Goal: Check status: Check status

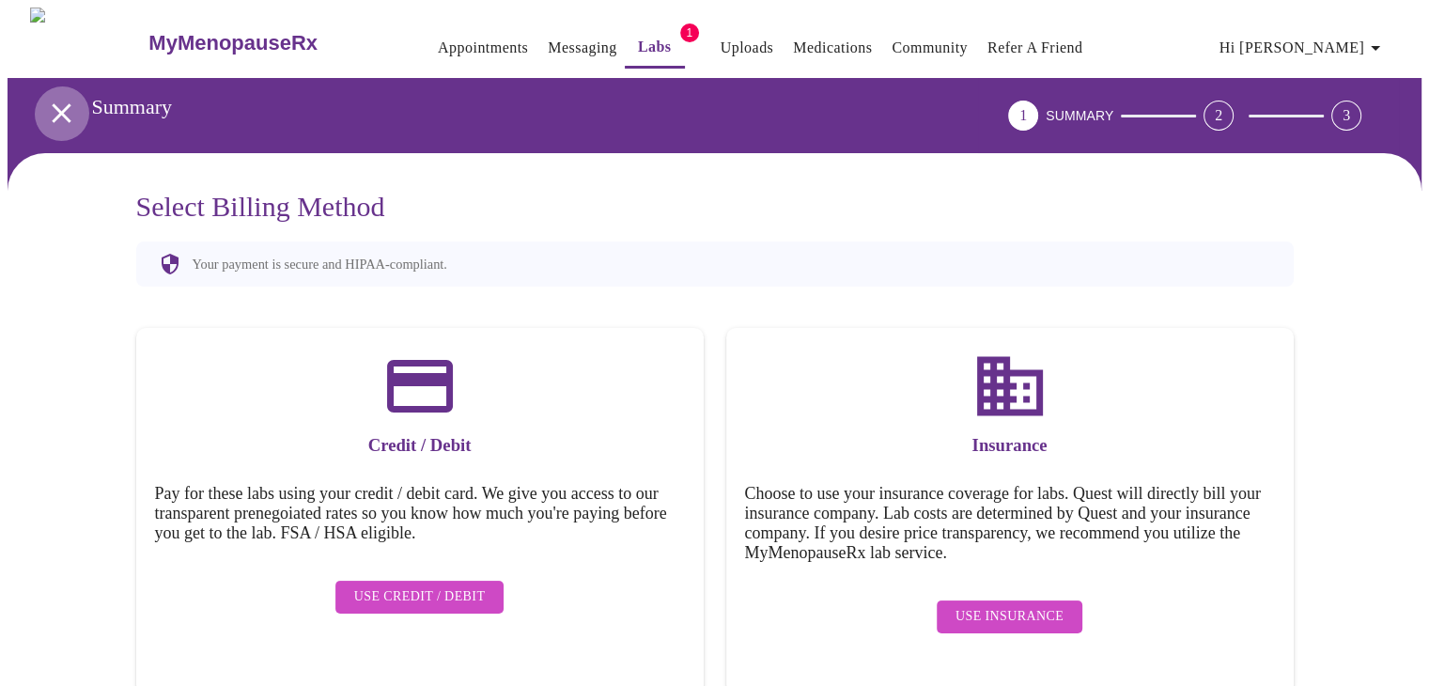
click at [37, 110] on button "open drawer" at bounding box center [61, 113] width 55 height 55
